Goal: Check status: Check status

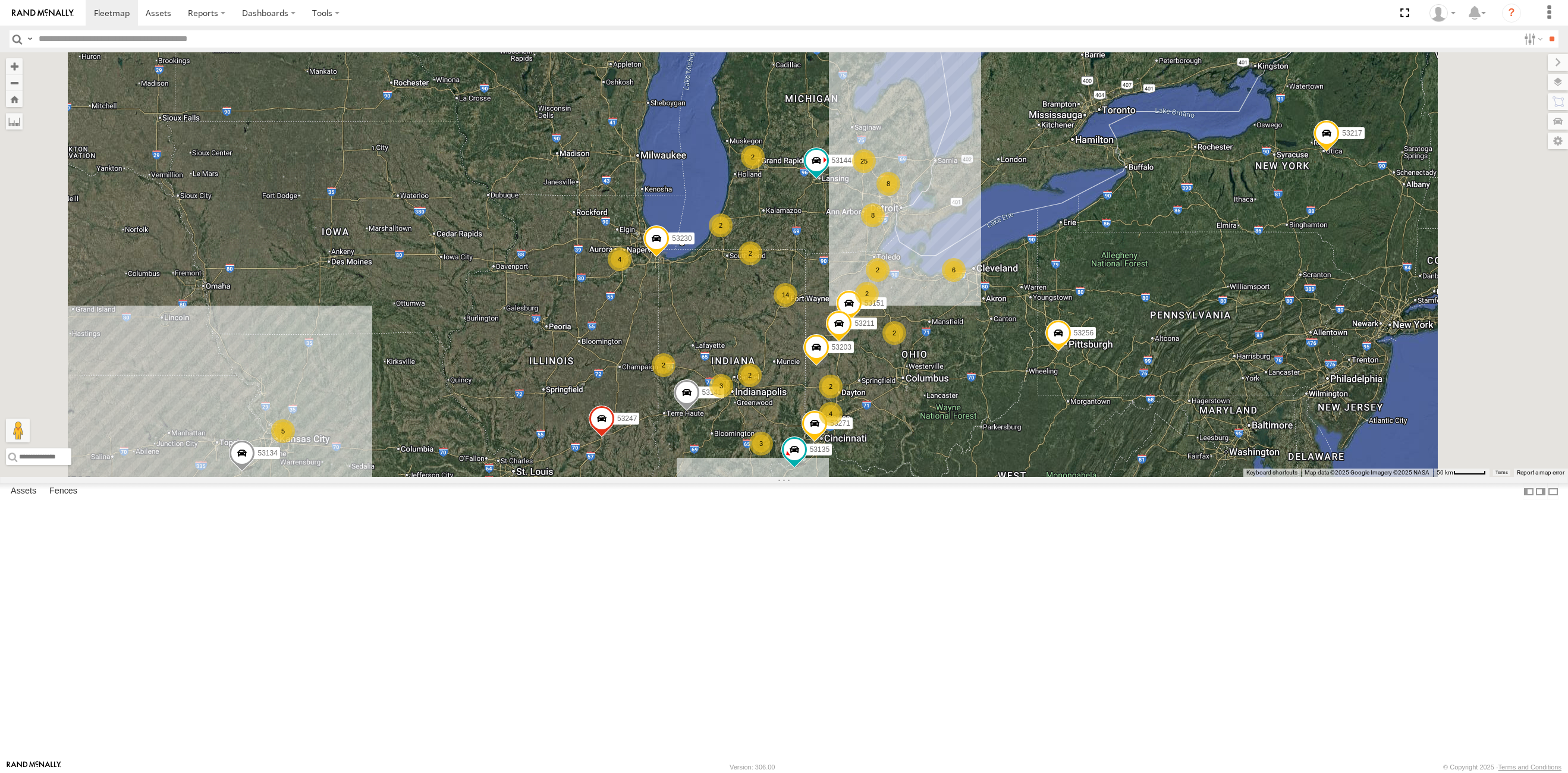
select select "**********"
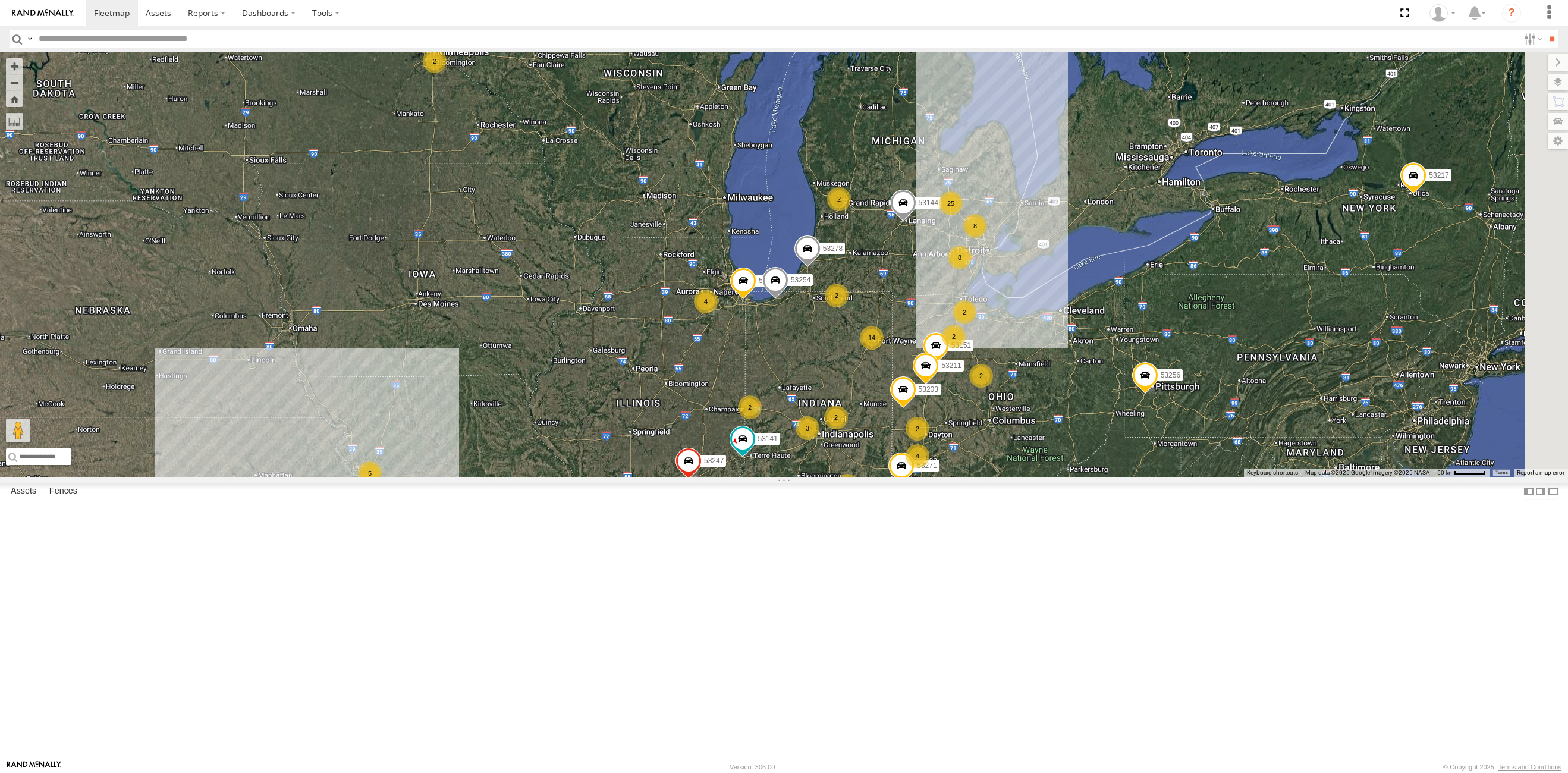
drag, startPoint x: 1089, startPoint y: 391, endPoint x: 667, endPoint y: 450, distance: 426.1
click at [651, 477] on div "53247 53256 53217 53141 53134 53144 4 14 8 53271 25 3 8 2 2 53230 3 4 4 53151 2…" at bounding box center [784, 264] width 1568 height 425
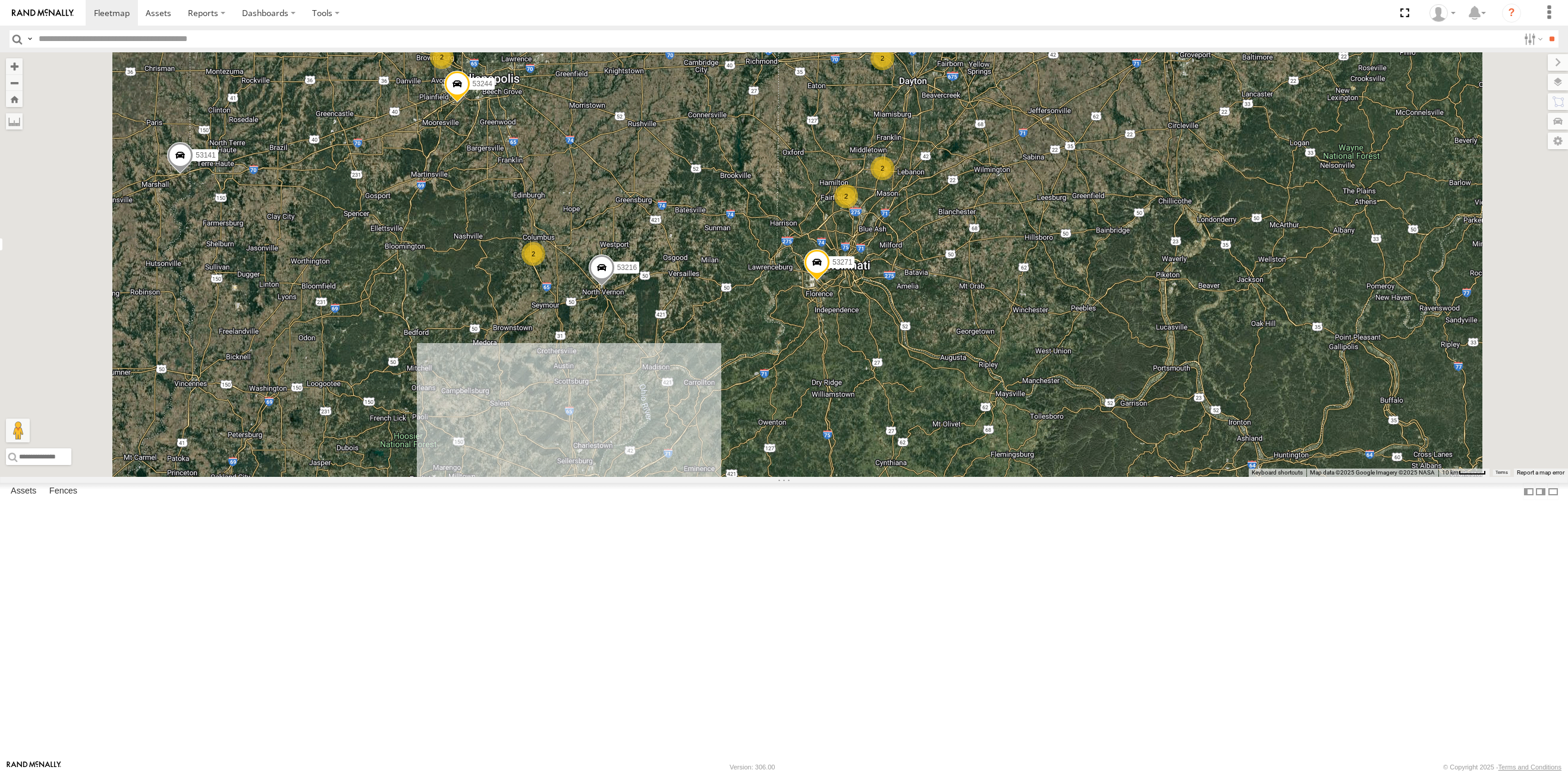
drag, startPoint x: 846, startPoint y: 646, endPoint x: 913, endPoint y: 467, distance: 191.1
click at [913, 467] on div "53271 53230 53247 53151 53203 53256 53217 53278 53254 53211 53141 53134 53144 5…" at bounding box center [784, 264] width 1568 height 425
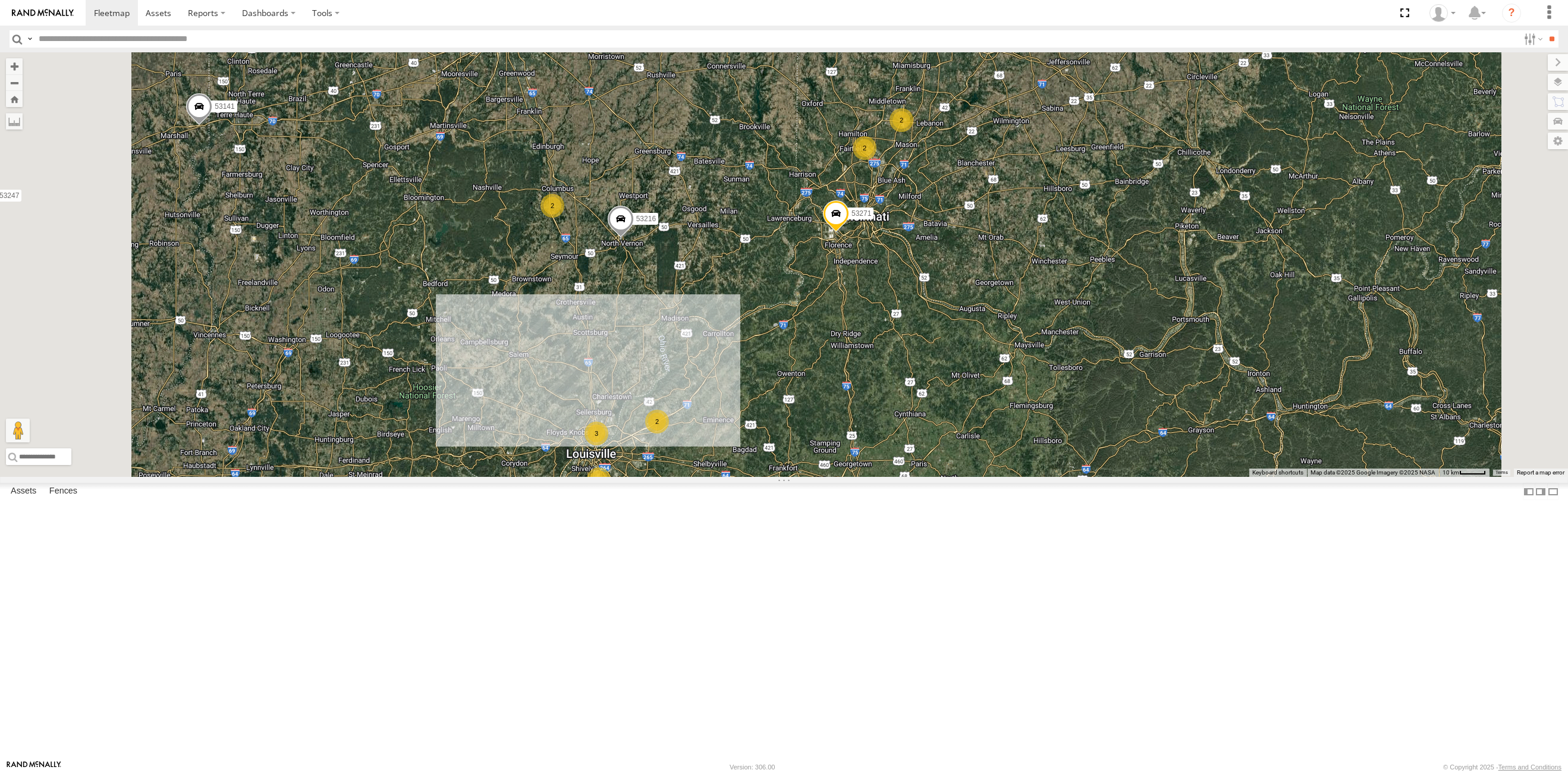
drag, startPoint x: 837, startPoint y: 506, endPoint x: 842, endPoint y: 490, distance: 16.8
click at [842, 477] on div "53271 53230 53247 53151 53203 53256 53217 53278 53254 53211 53141 53134 53144 5…" at bounding box center [784, 264] width 1568 height 425
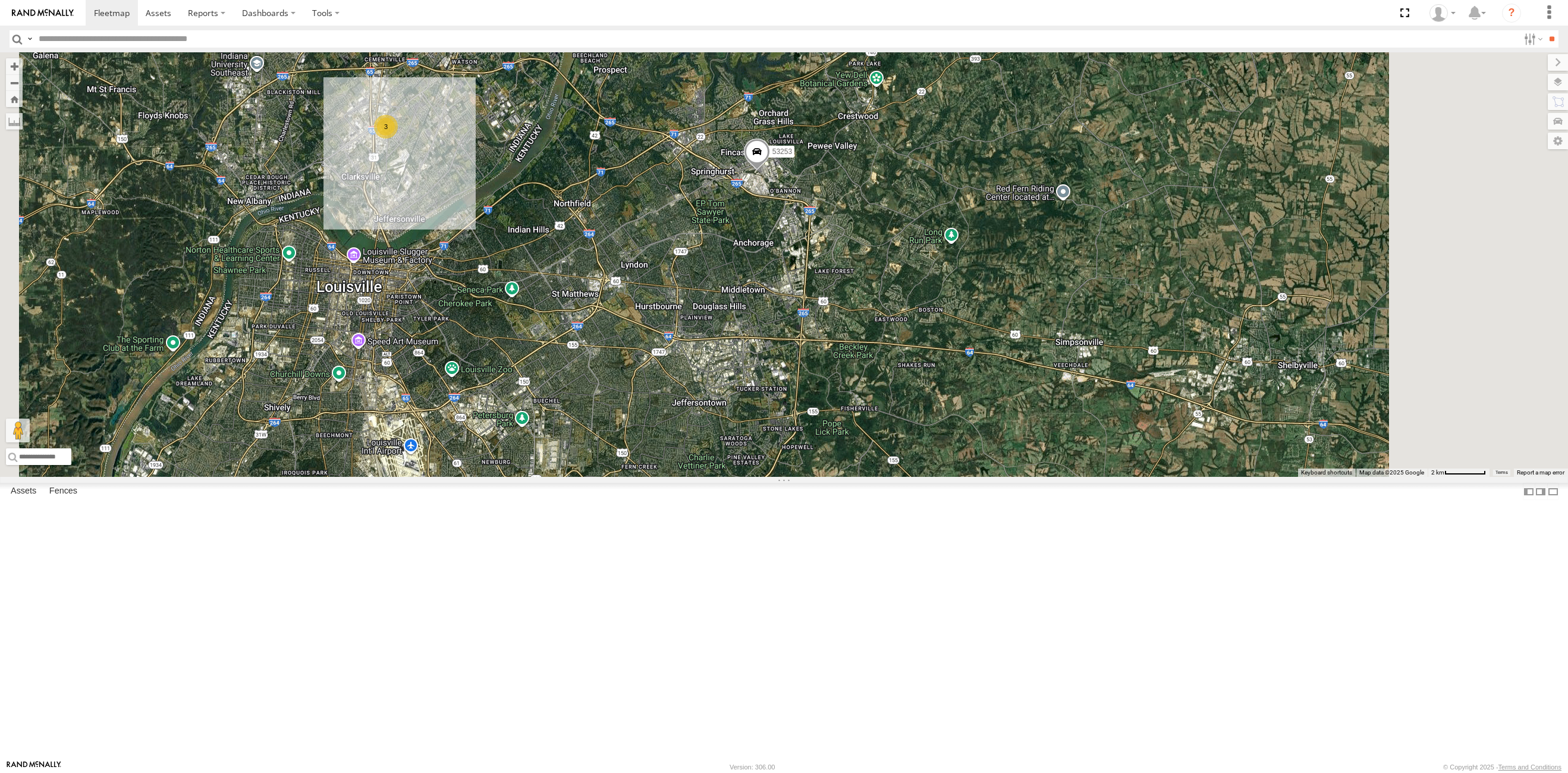
drag, startPoint x: 893, startPoint y: 448, endPoint x: 915, endPoint y: 359, distance: 91.7
click at [899, 433] on div "53271 53230 53247 53151 53203 53256 53217 53278 53254 53211 53141 53134 53144 5…" at bounding box center [784, 264] width 1568 height 425
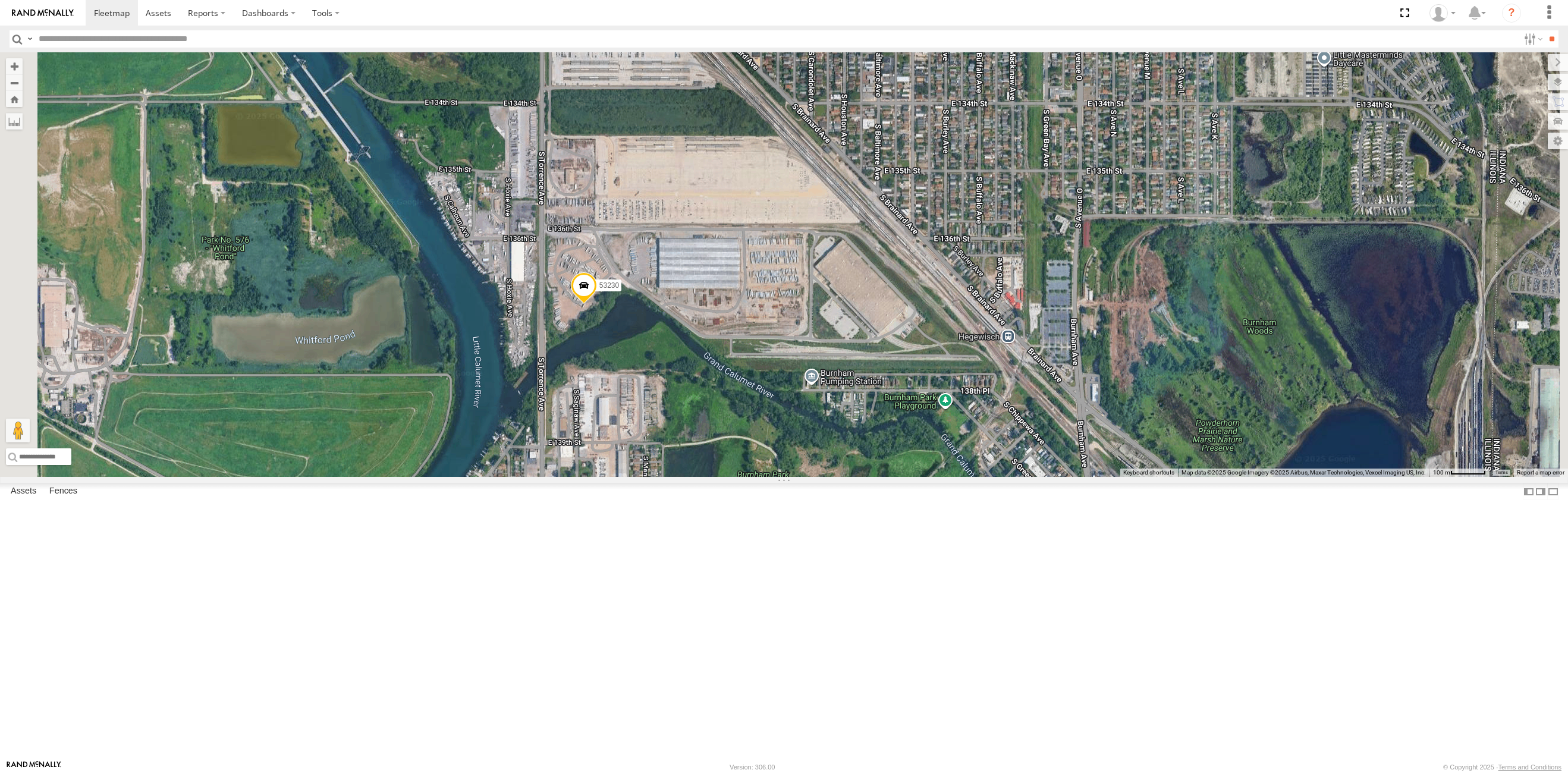
drag, startPoint x: 825, startPoint y: 434, endPoint x: 871, endPoint y: 397, distance: 59.0
click at [871, 397] on div "53247 53151 53203 53256 53270 53217 53211 53235 53141 53134 53144 53230 53273 5…" at bounding box center [784, 264] width 1568 height 425
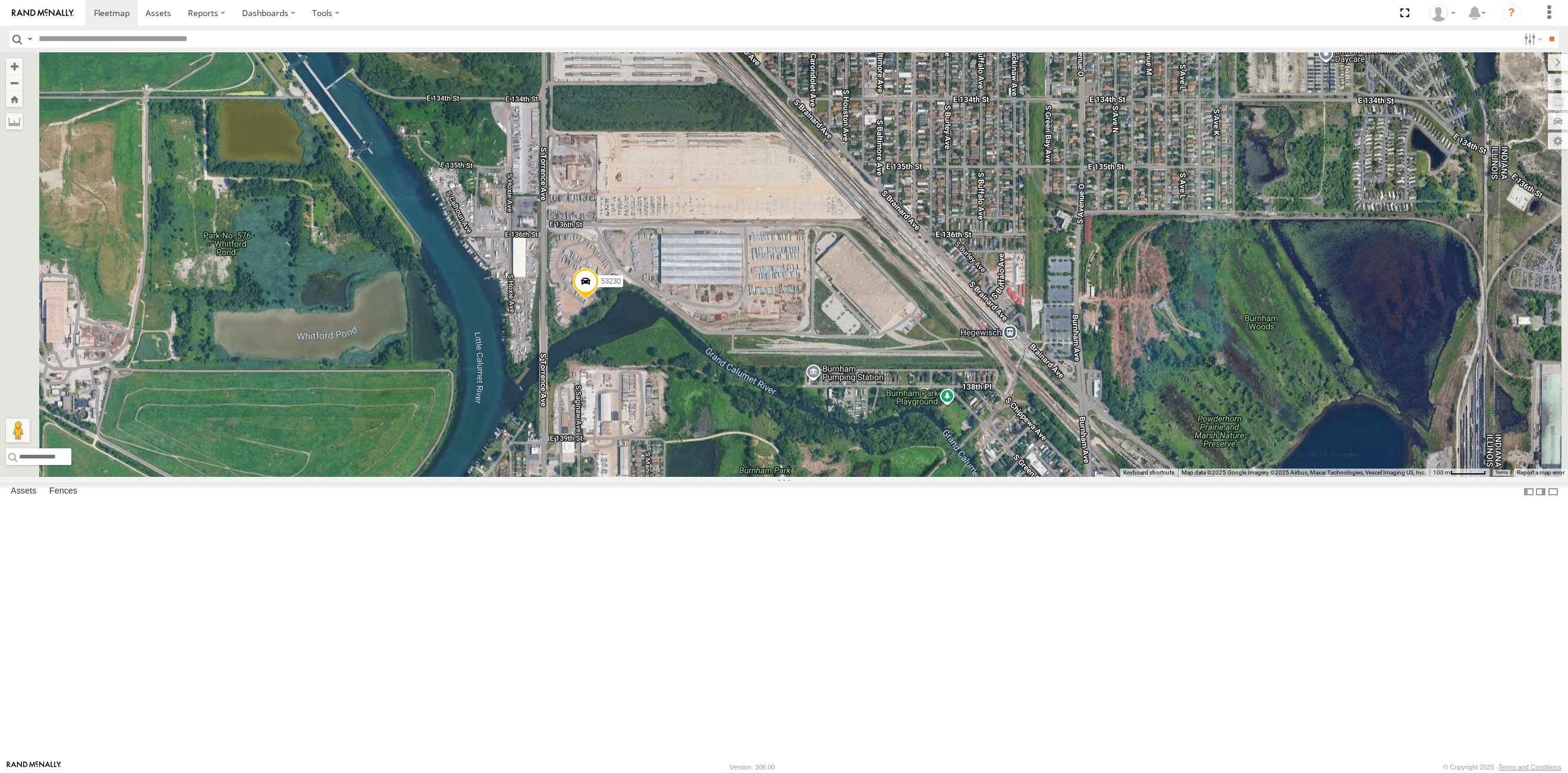
click at [598, 300] on span at bounding box center [585, 284] width 26 height 32
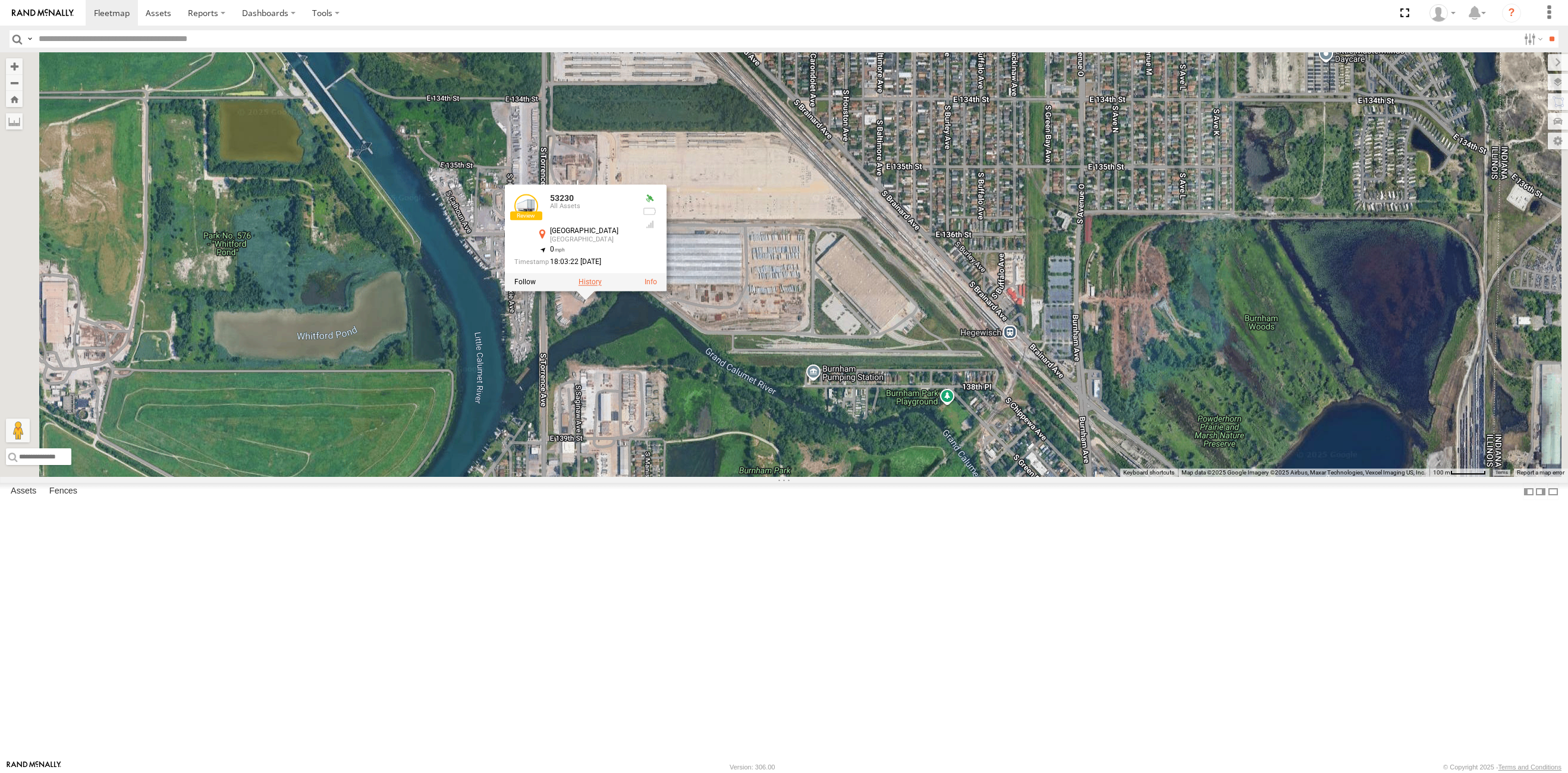
click at [601, 287] on label at bounding box center [589, 282] width 23 height 8
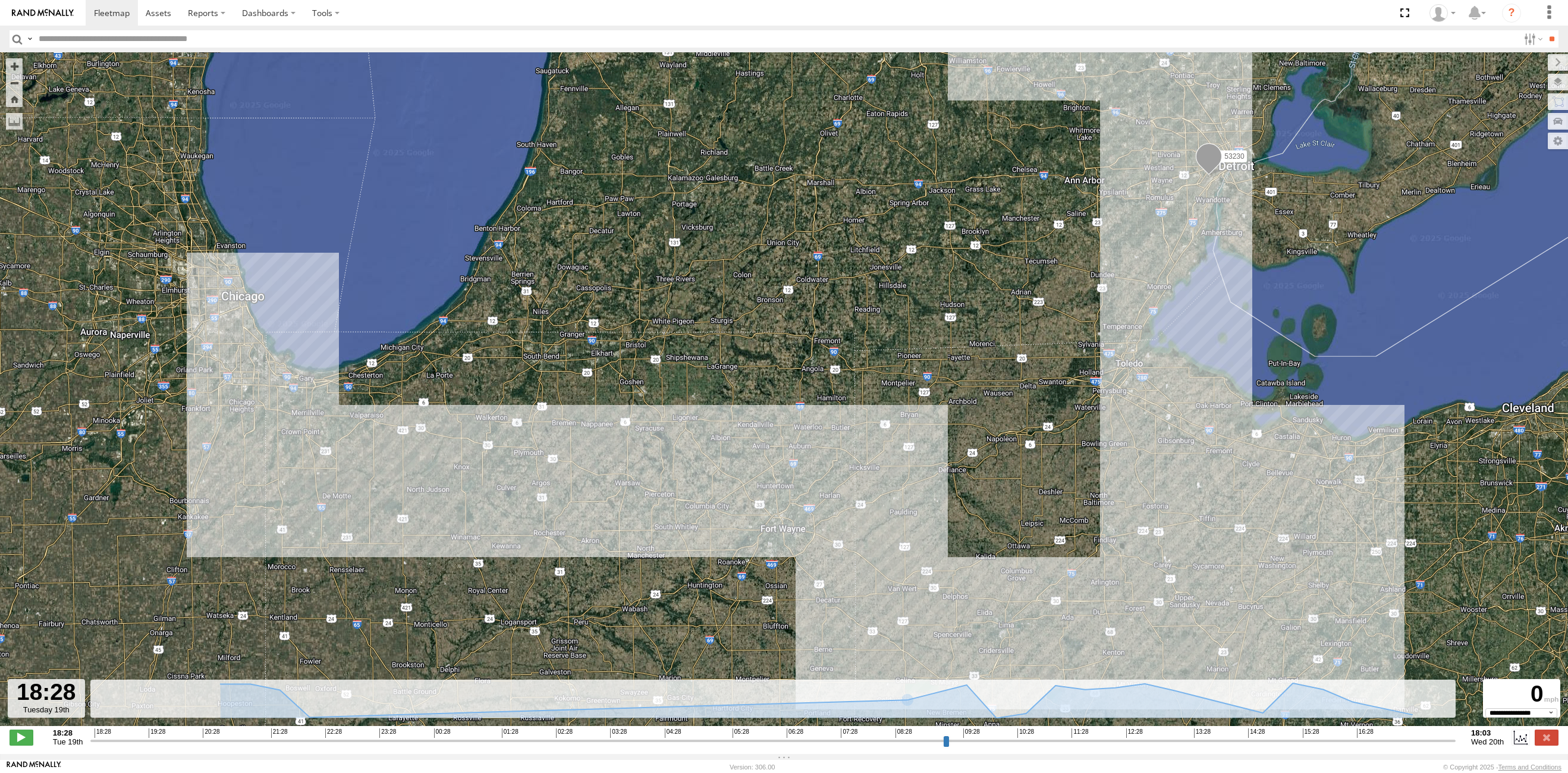
click at [16, 40] on input "button" at bounding box center [17, 39] width 16 height 18
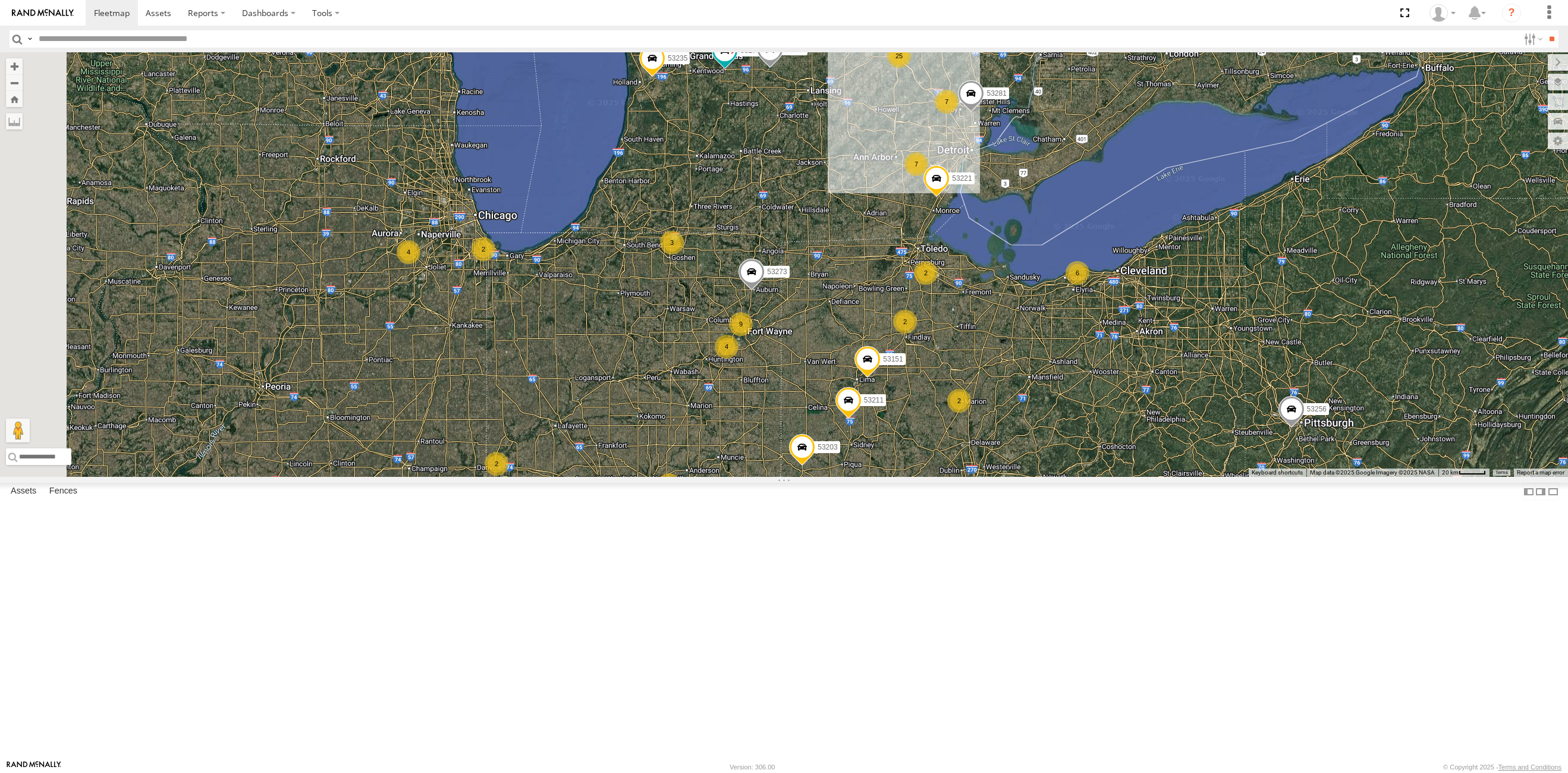
drag, startPoint x: 624, startPoint y: 514, endPoint x: 744, endPoint y: 443, distance: 139.4
click at [744, 443] on div "53271 53216 53242 53247 53151 53103 53250 53203 53135 53256 53212 53130 53221 5…" at bounding box center [784, 264] width 1568 height 425
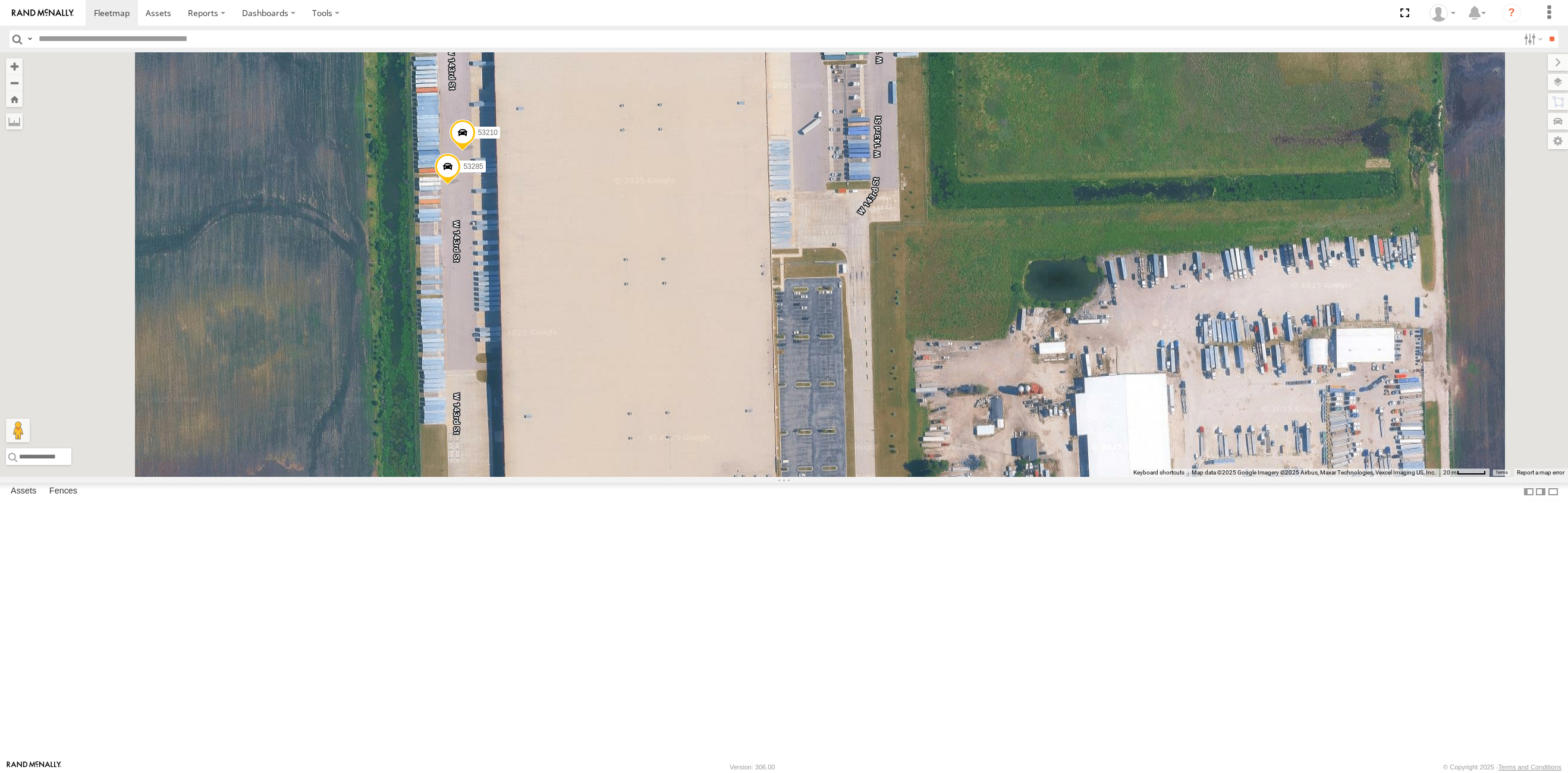
click at [461, 185] on span at bounding box center [448, 170] width 26 height 32
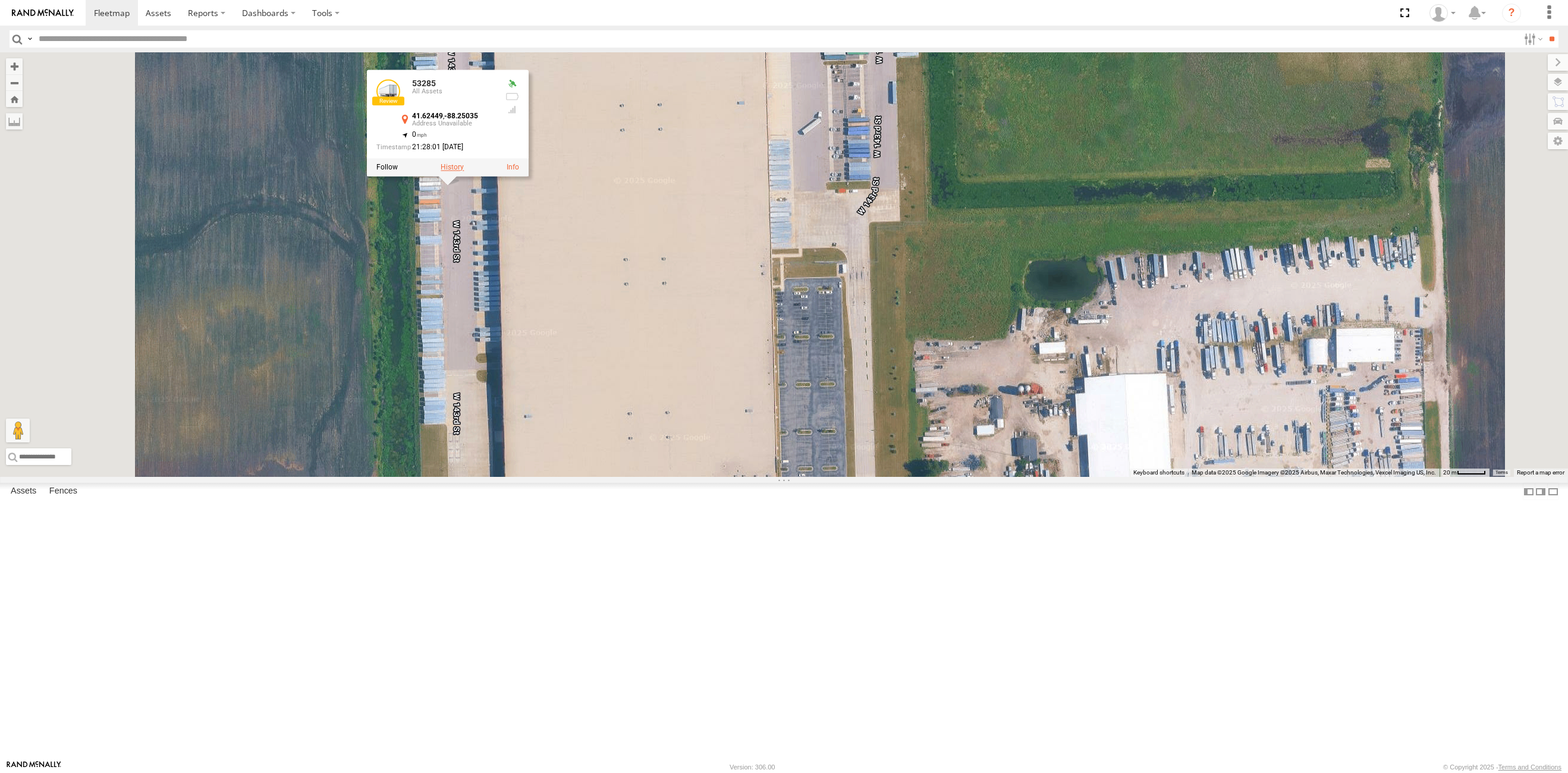
click at [464, 171] on label at bounding box center [452, 168] width 23 height 8
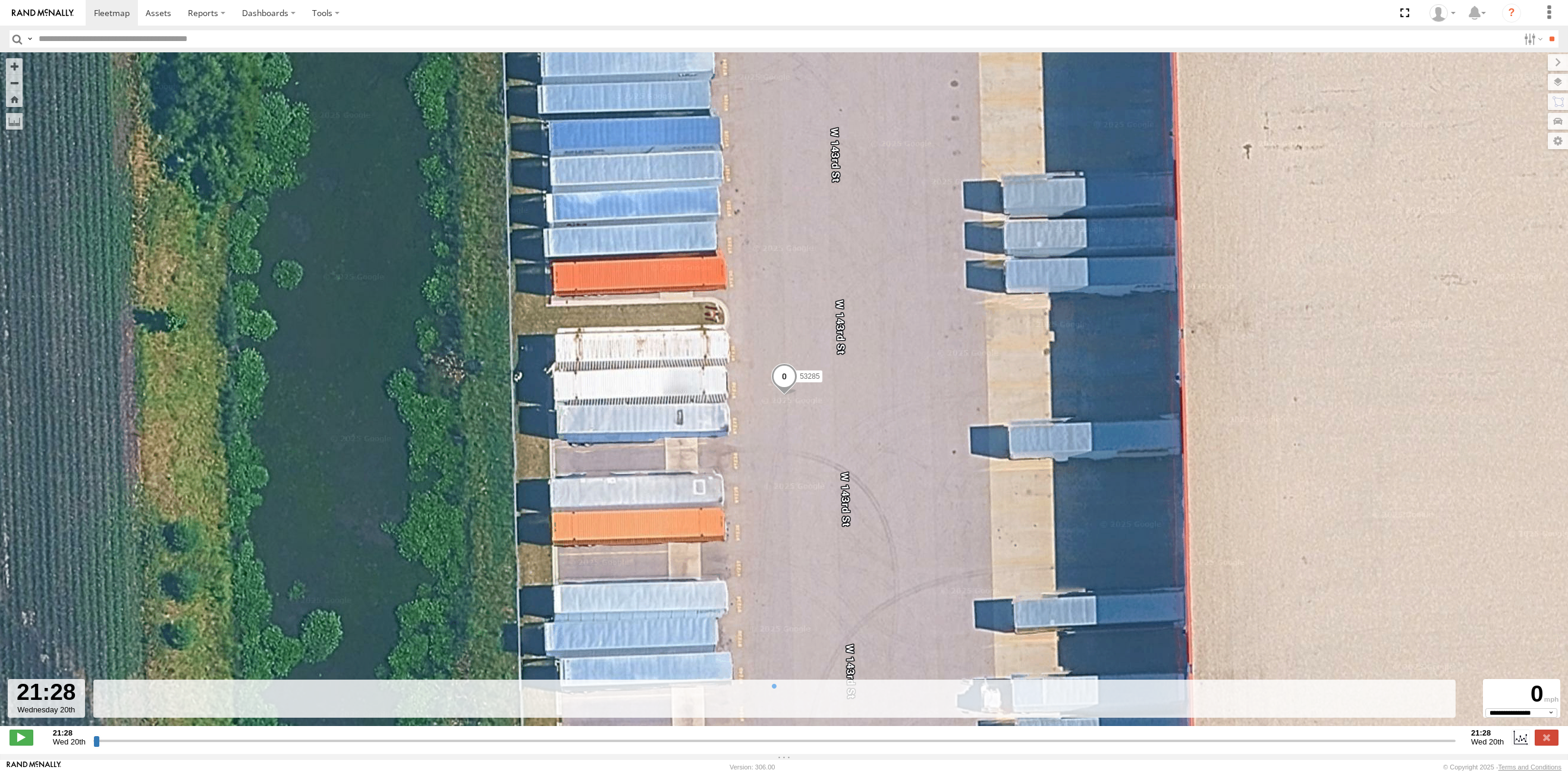
click at [20, 39] on input "button" at bounding box center [17, 39] width 16 height 18
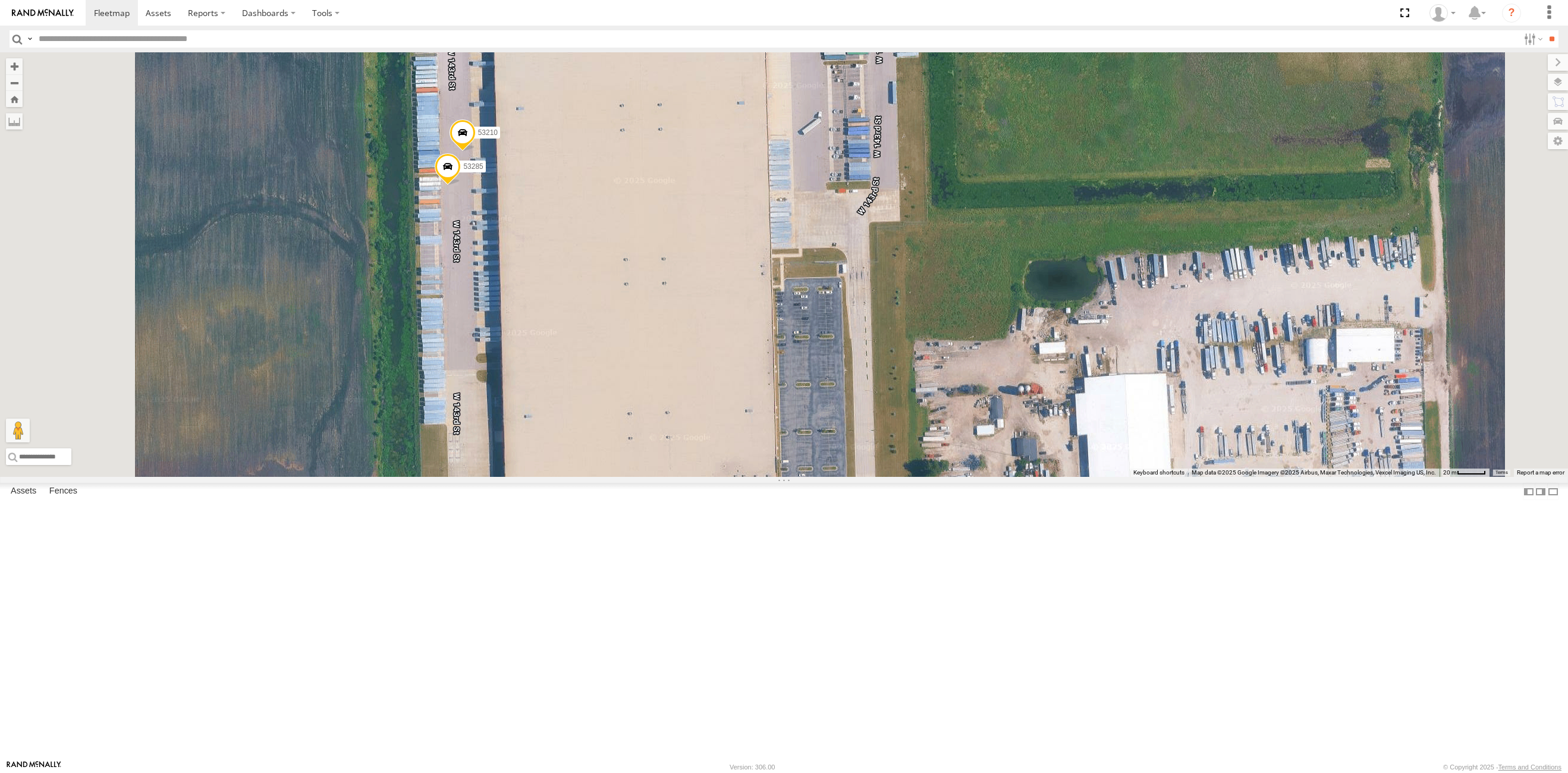
click at [475, 152] on span at bounding box center [462, 135] width 26 height 32
click at [478, 138] on label at bounding box center [466, 133] width 23 height 8
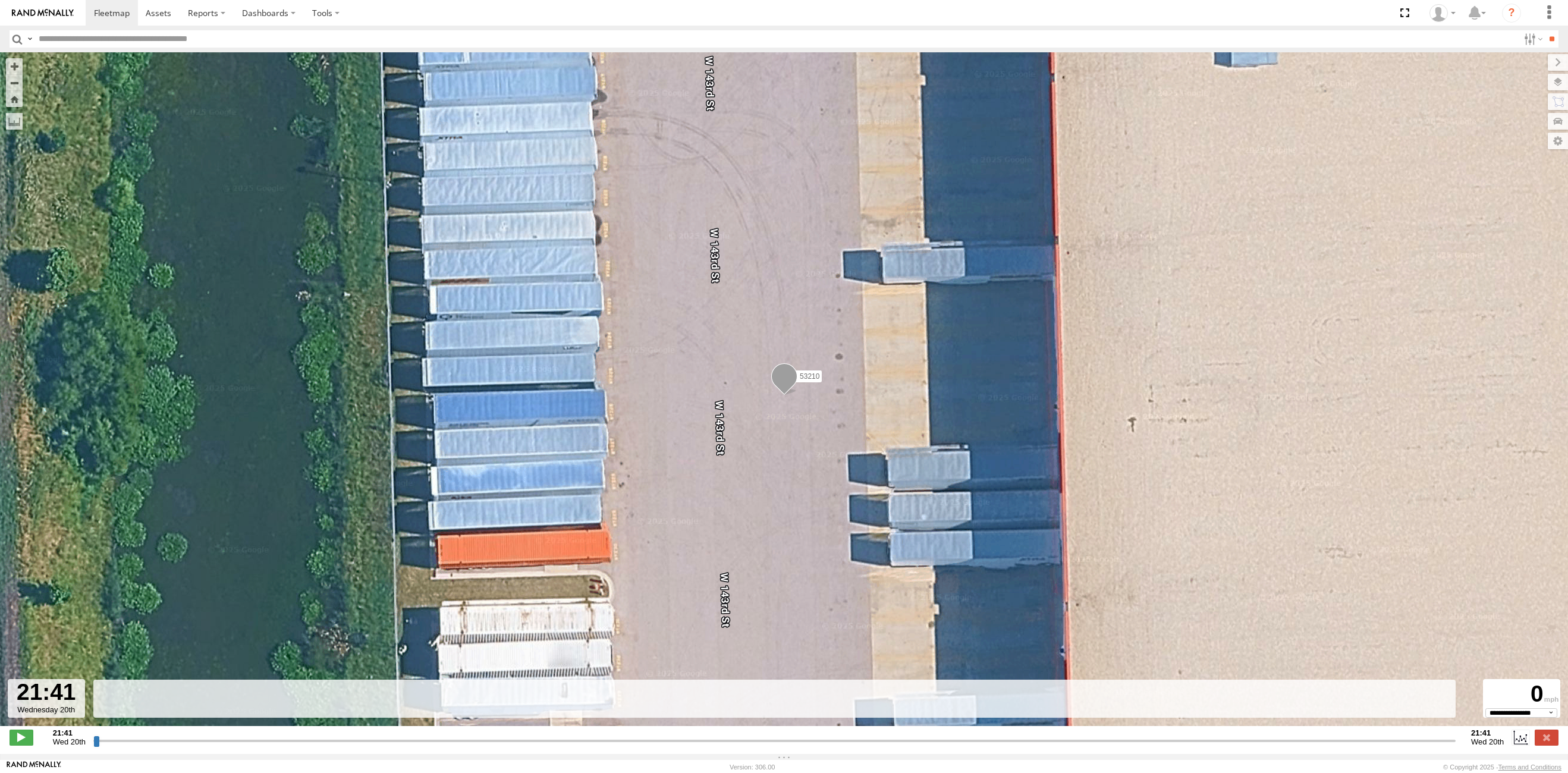
click at [16, 38] on input "button" at bounding box center [17, 39] width 16 height 18
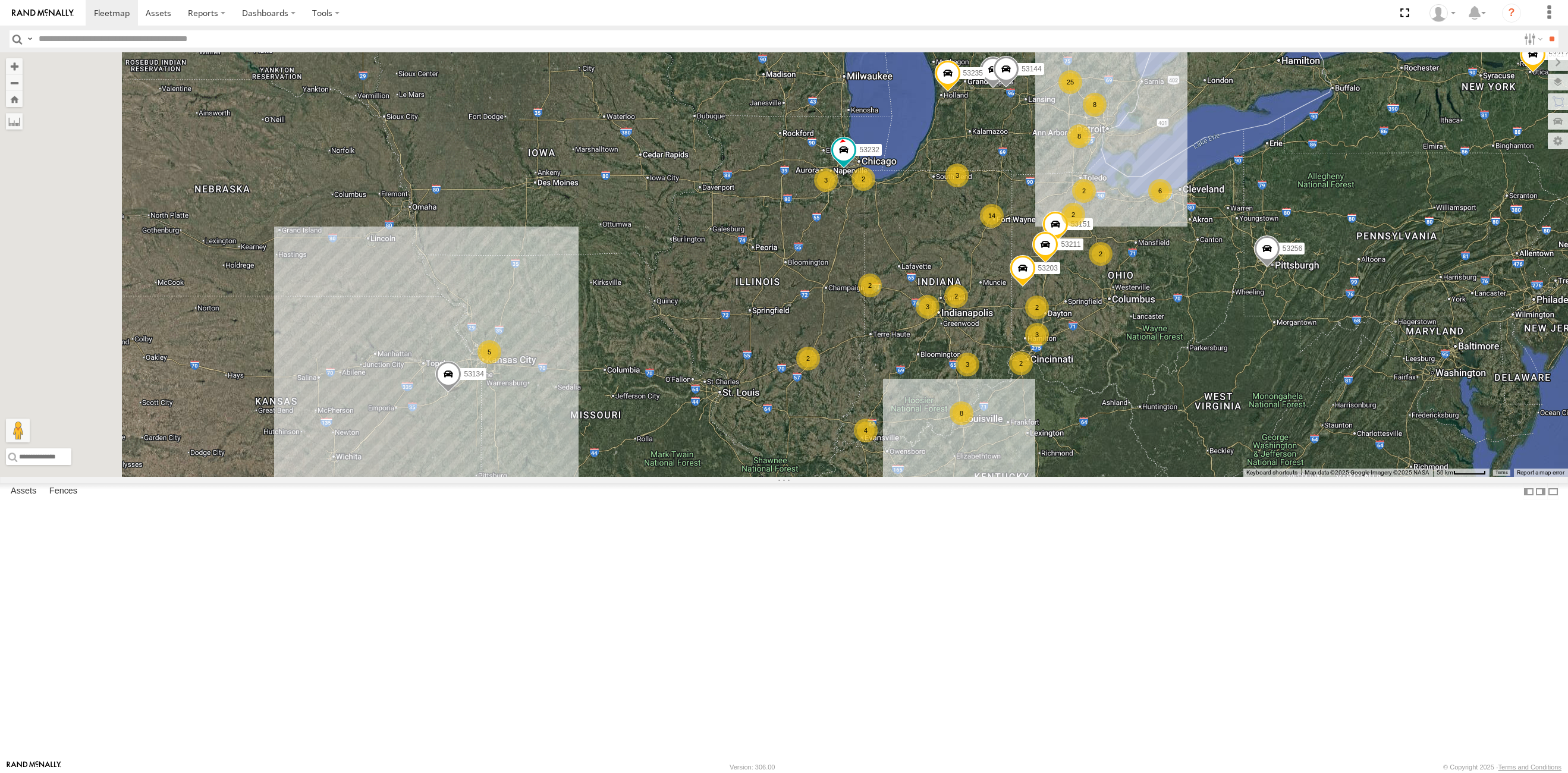
drag, startPoint x: 589, startPoint y: 397, endPoint x: 661, endPoint y: 459, distance: 95.0
click at [795, 315] on div "6 4 14 8 2 25 3 8 2 2 2 3 2 3 3 53151 2 8 5 53203 2 53256 2 2 53270 53217 3 2 5…" at bounding box center [784, 264] width 1568 height 425
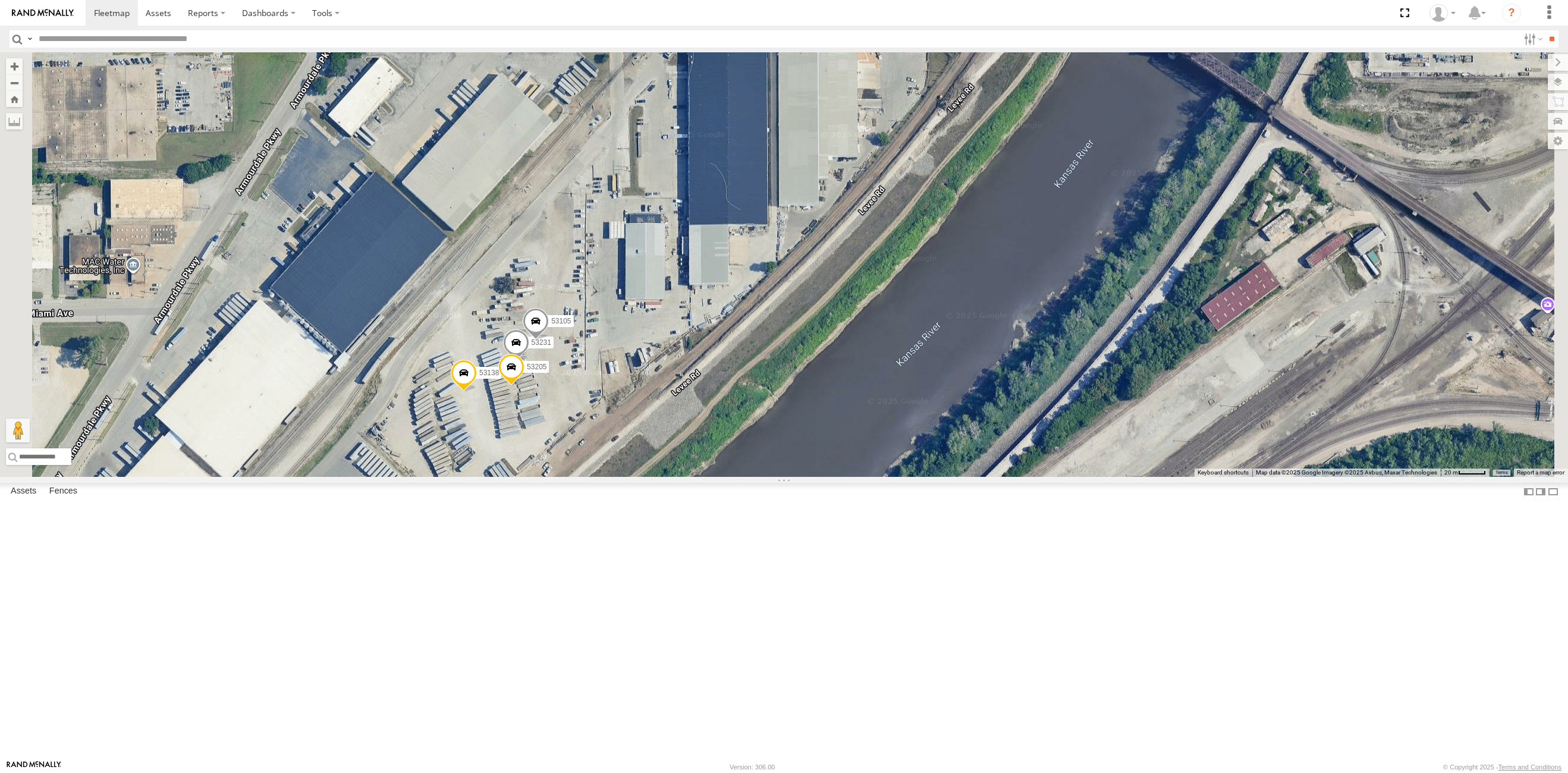
drag, startPoint x: 754, startPoint y: 388, endPoint x: 825, endPoint y: 455, distance: 97.6
click at [825, 455] on div "53151 53203 53256 53270 53217 53211 53235 53134 53144 53232 53230 53244 53254 5…" at bounding box center [784, 264] width 1568 height 425
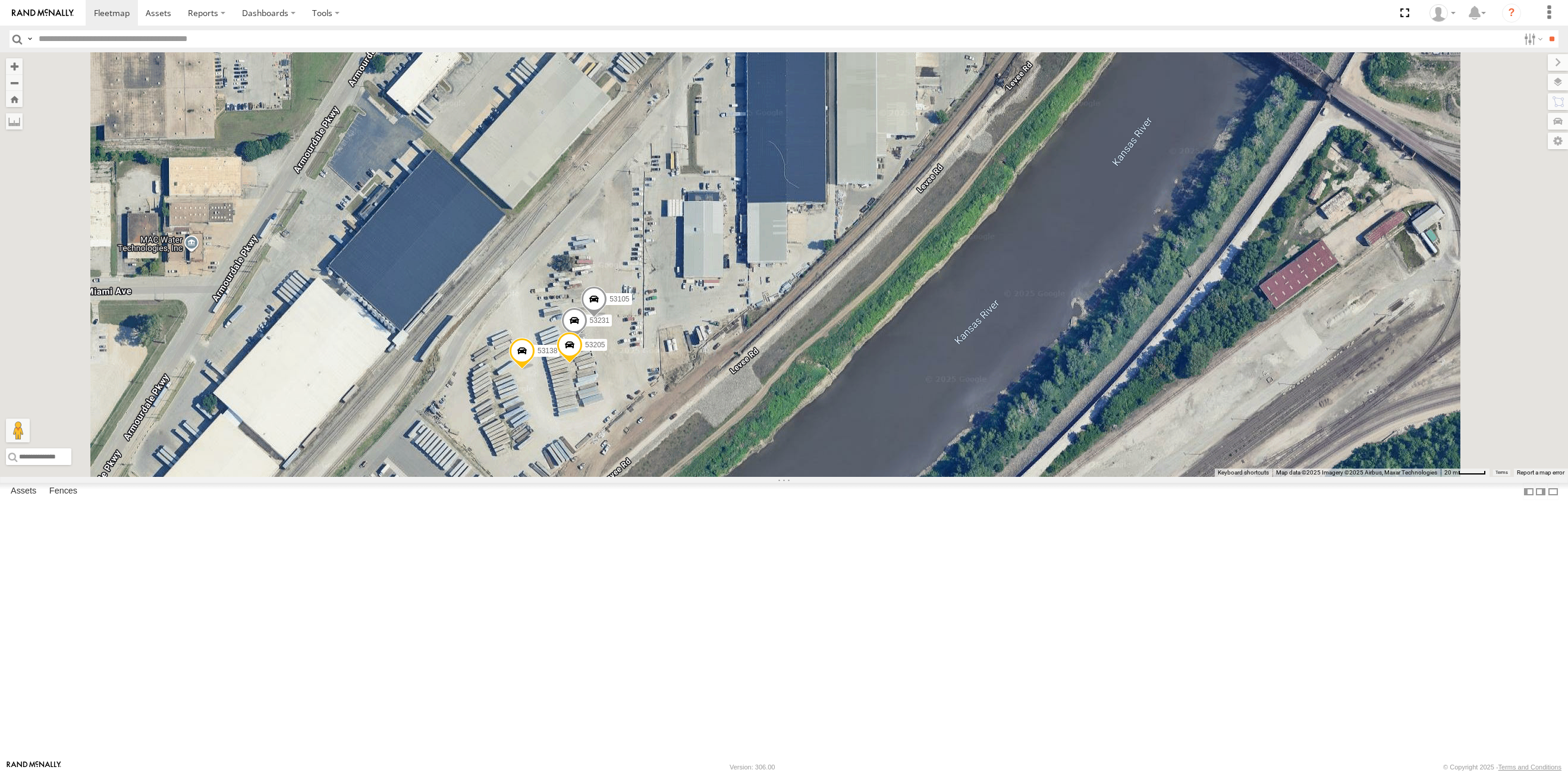
drag, startPoint x: 901, startPoint y: 458, endPoint x: 861, endPoint y: 471, distance: 42.1
click at [861, 471] on div "53151 53203 53256 53270 53217 53211 53235 53134 53144 53232 53230 53244 53254 5…" at bounding box center [784, 264] width 1568 height 425
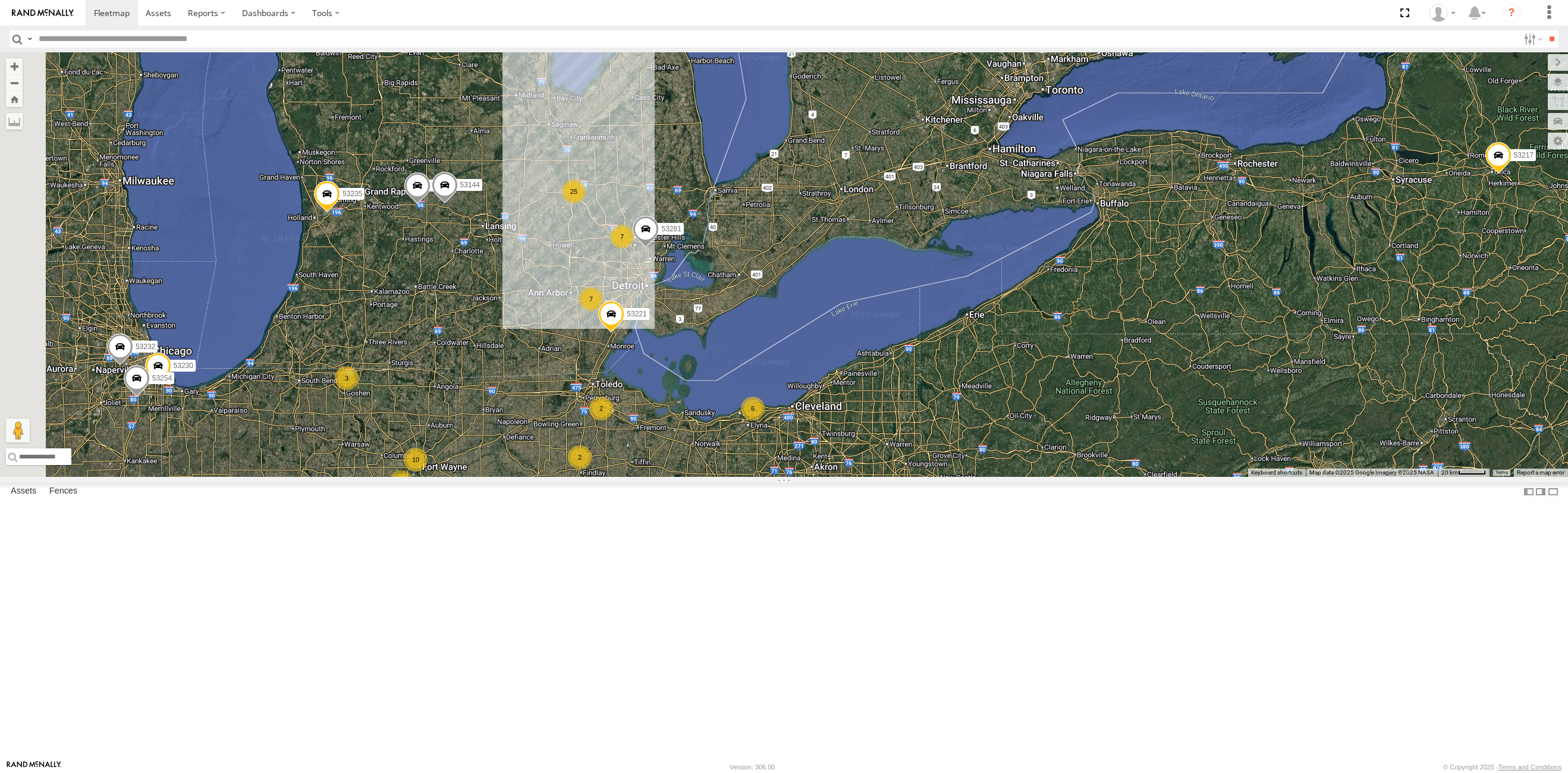
drag, startPoint x: 607, startPoint y: 379, endPoint x: 607, endPoint y: 371, distance: 8.0
click at [610, 373] on div "53271 53216 53242 53230 53247 53225 53151 53103 53250 53203 53256 53212 53130 5…" at bounding box center [784, 264] width 1568 height 425
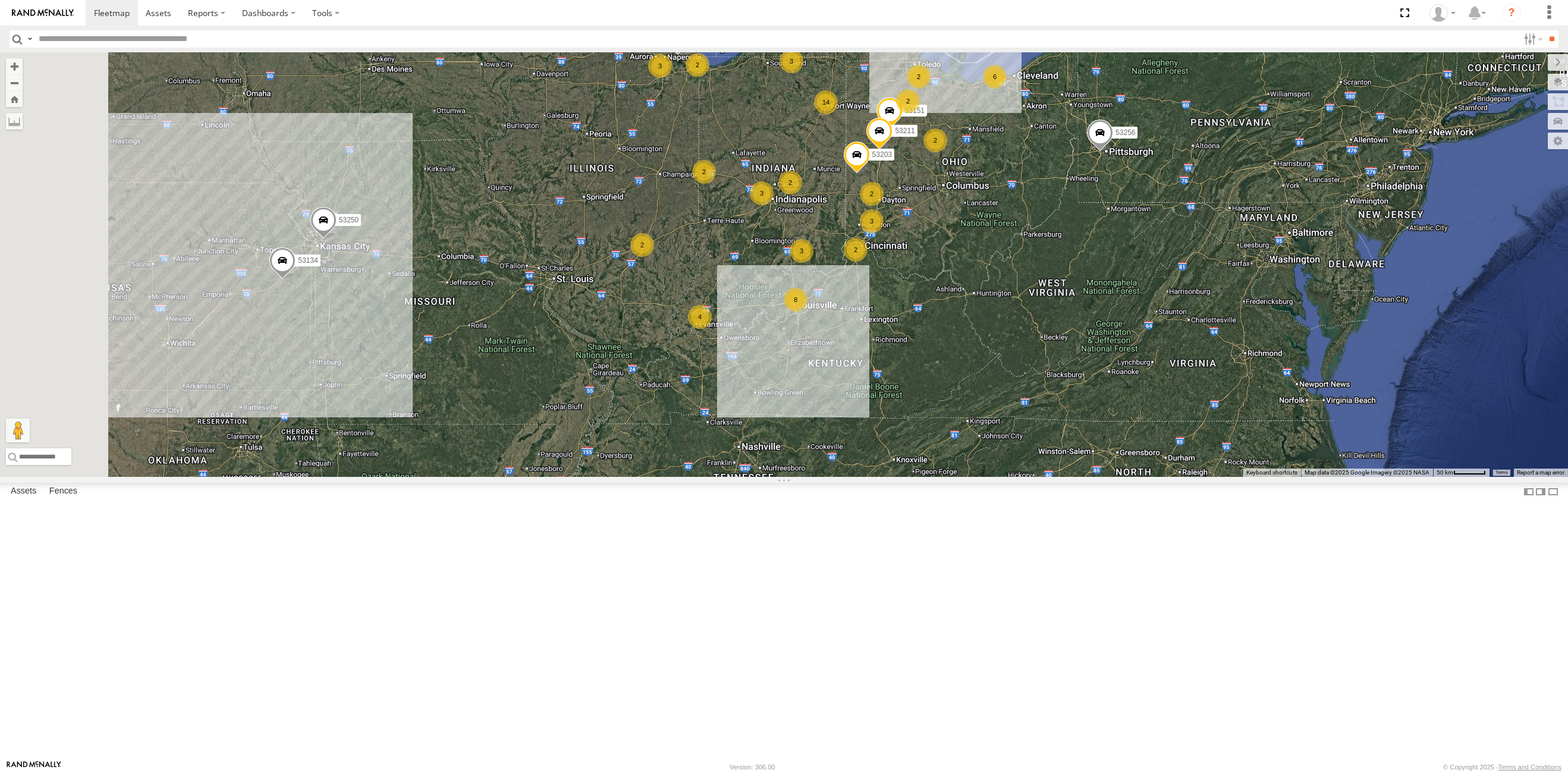
drag, startPoint x: 626, startPoint y: 519, endPoint x: 893, endPoint y: 323, distance: 331.2
click at [893, 323] on div "53151 53250 53203 53256 53217 53211 53235 53134 53232 6 4 14 8 2 25 3 8 2 2 3 2…" at bounding box center [784, 264] width 1568 height 425
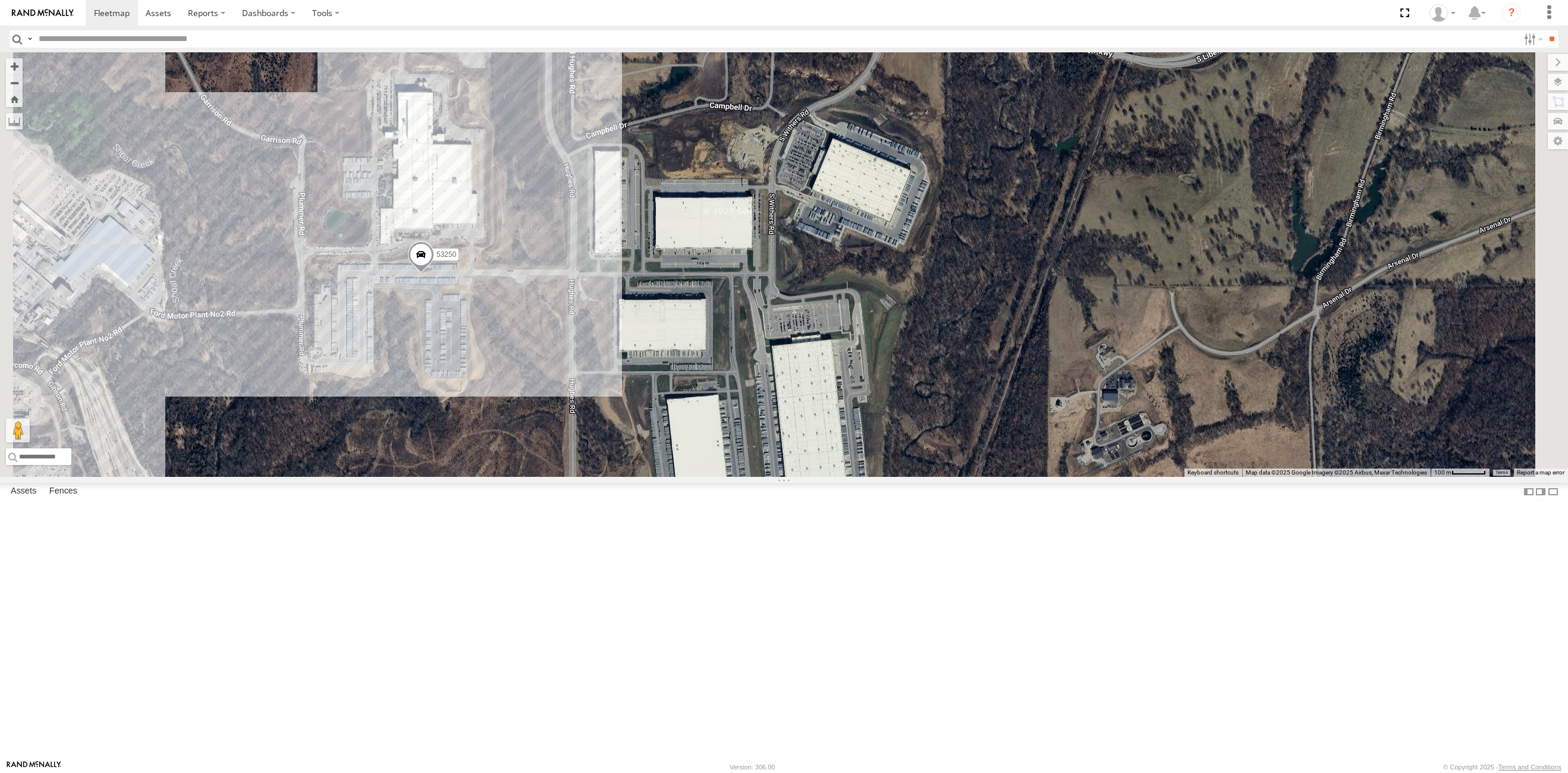
click at [433, 274] on span at bounding box center [420, 258] width 26 height 32
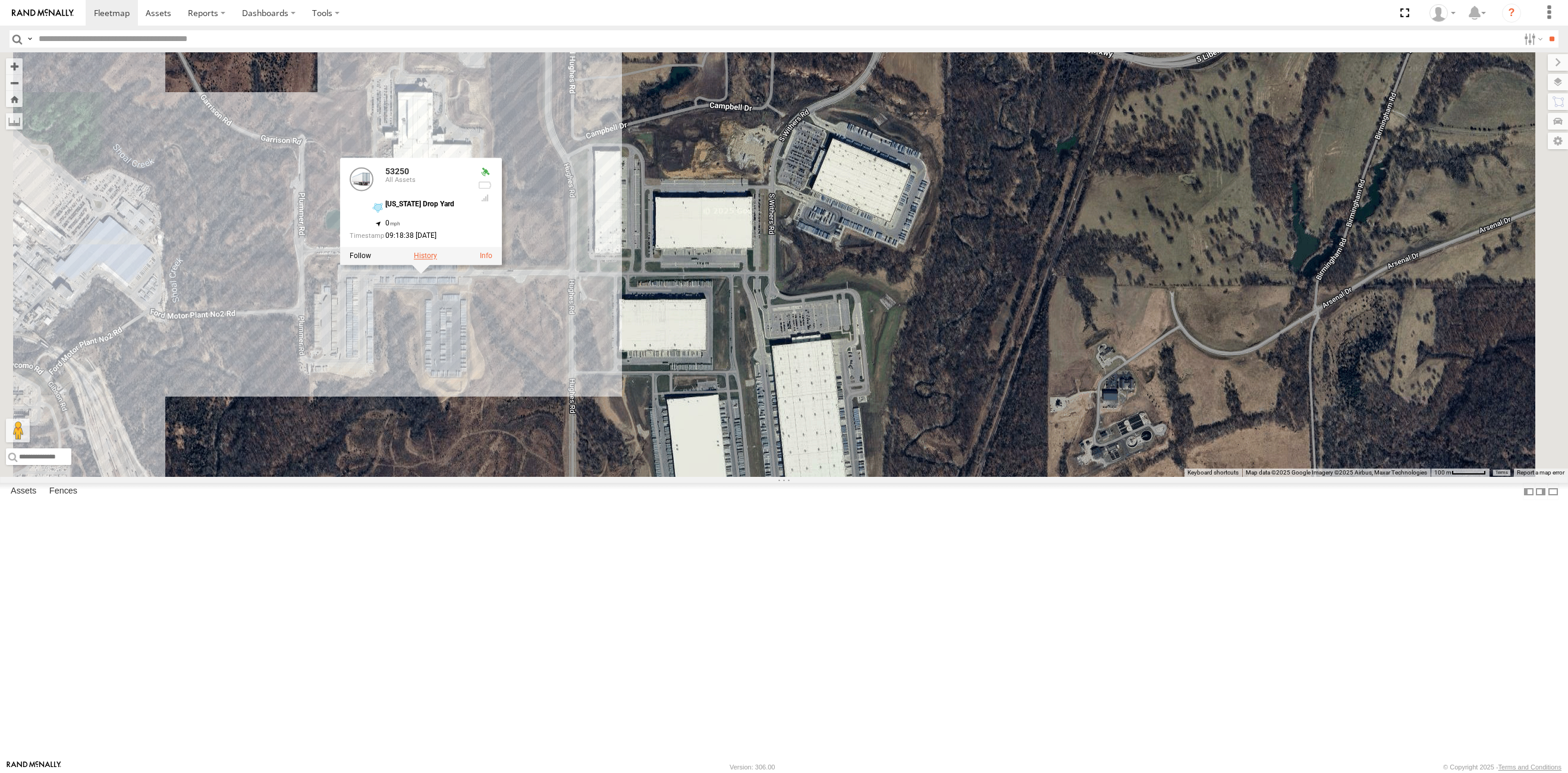
click at [437, 261] on label at bounding box center [425, 256] width 23 height 8
type input "**********"
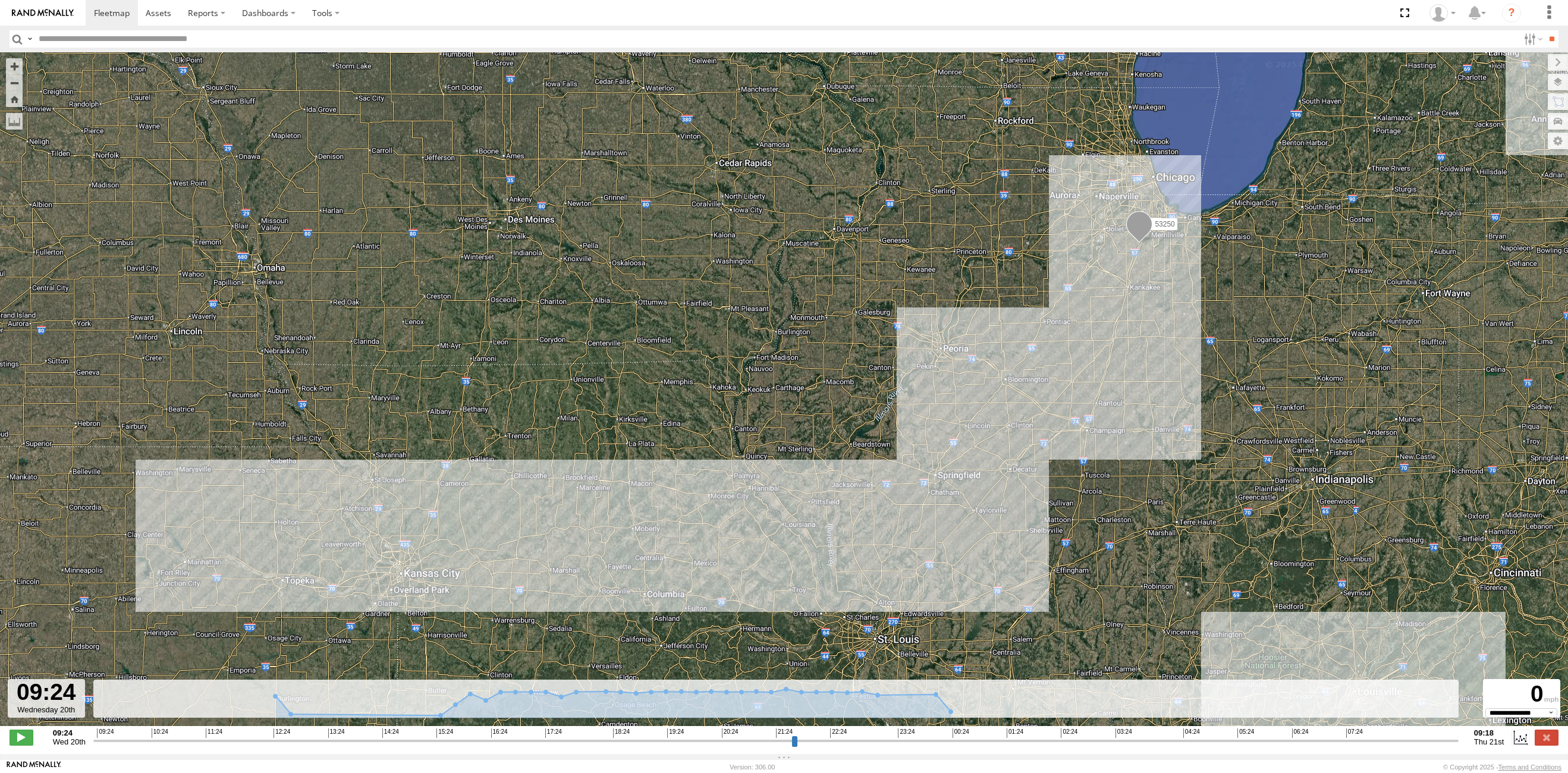
click at [20, 40] on input "button" at bounding box center [17, 39] width 16 height 18
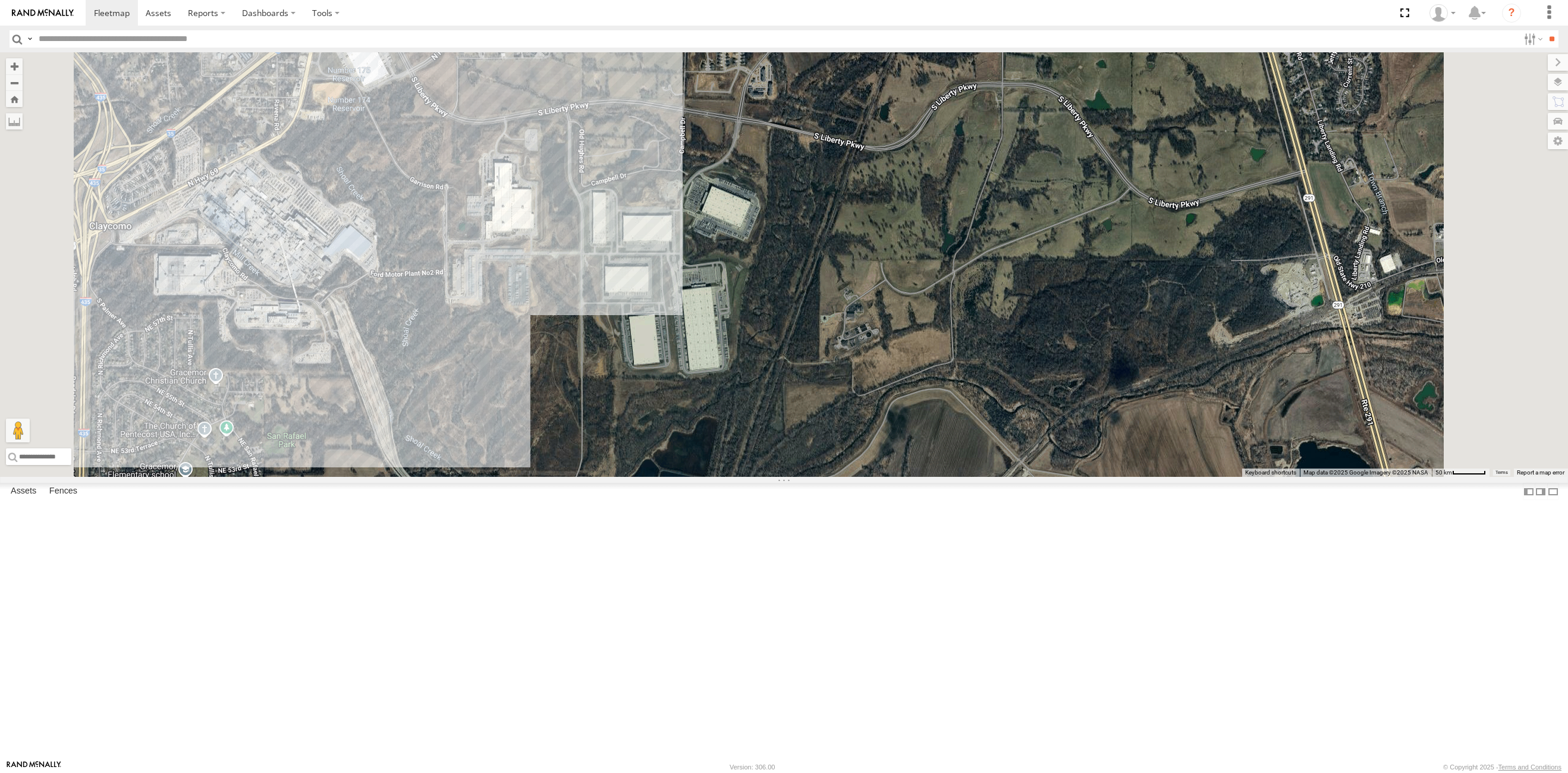
select select "**********"
